Goal: Information Seeking & Learning: Learn about a topic

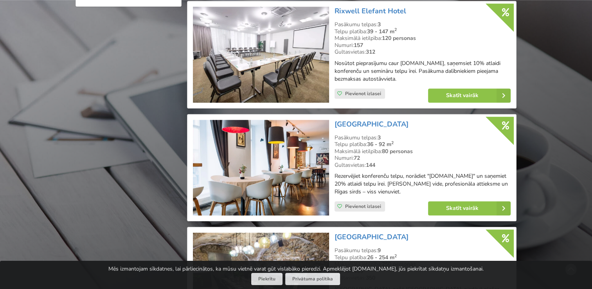
scroll to position [822, 0]
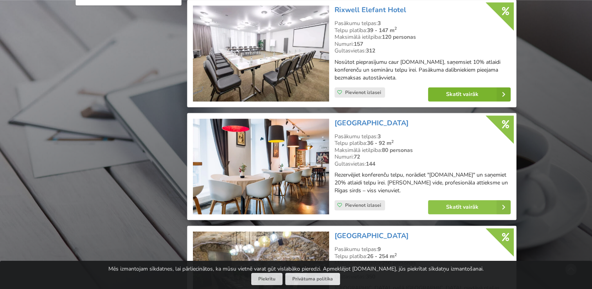
click at [477, 94] on link "Skatīt vairāk" at bounding box center [469, 94] width 83 height 14
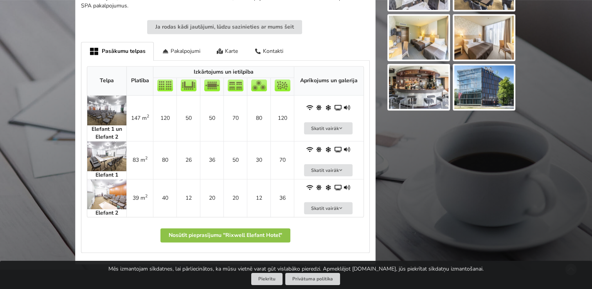
scroll to position [392, 0]
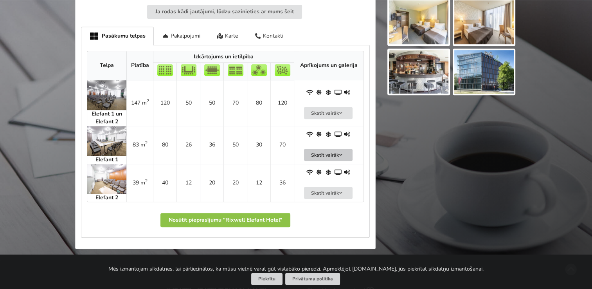
click at [319, 153] on button "Skatīt vairāk" at bounding box center [328, 155] width 49 height 12
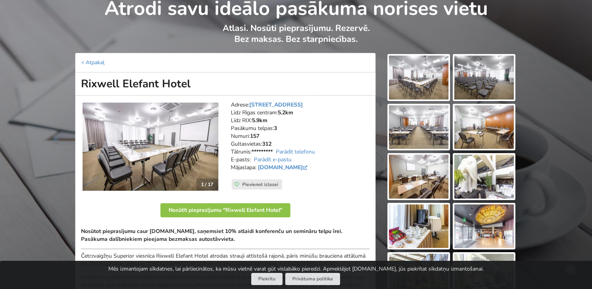
scroll to position [0, 0]
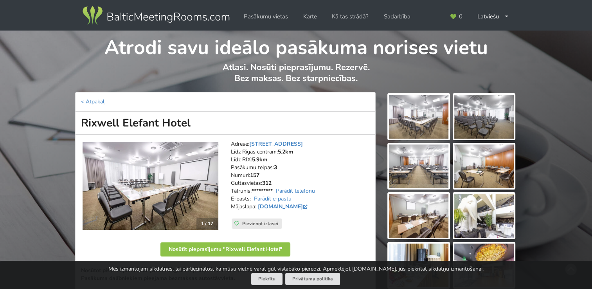
drag, startPoint x: 83, startPoint y: 122, endPoint x: 187, endPoint y: 125, distance: 103.8
click at [187, 125] on h1 "Rixwell Elefant Hotel" at bounding box center [225, 123] width 301 height 23
click at [189, 124] on h1 "Rixwell Elefant Hotel" at bounding box center [225, 123] width 301 height 23
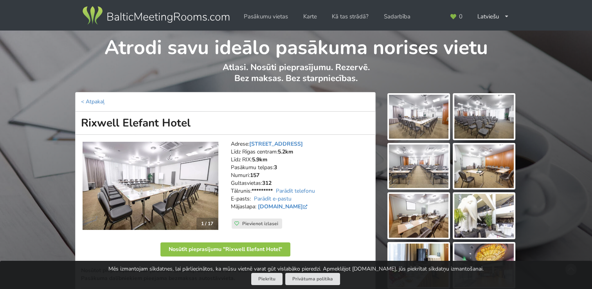
click at [189, 124] on h1 "Rixwell Elefant Hotel" at bounding box center [225, 123] width 301 height 23
copy div "Rixwell Elefant Hotel"
